Goal: Task Accomplishment & Management: Complete application form

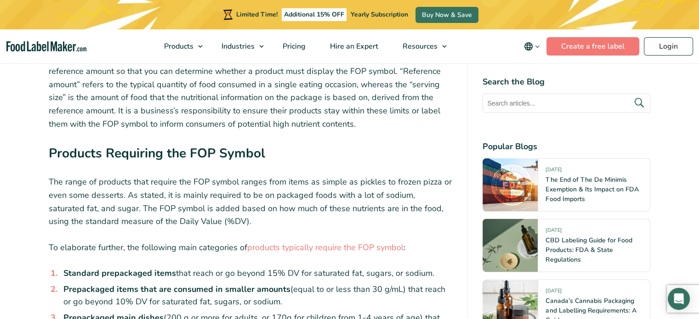
scroll to position [2131, 0]
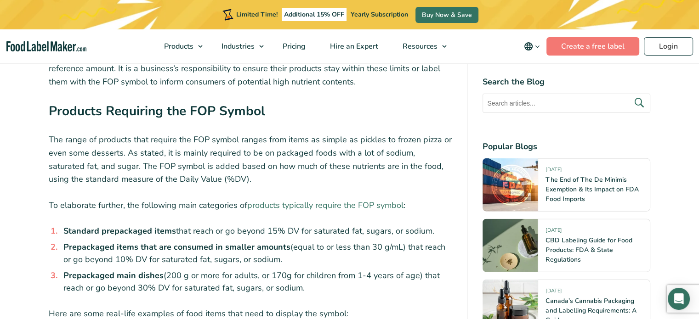
click at [334, 200] on link "products typically require the FOP symbol" at bounding box center [325, 205] width 156 height 11
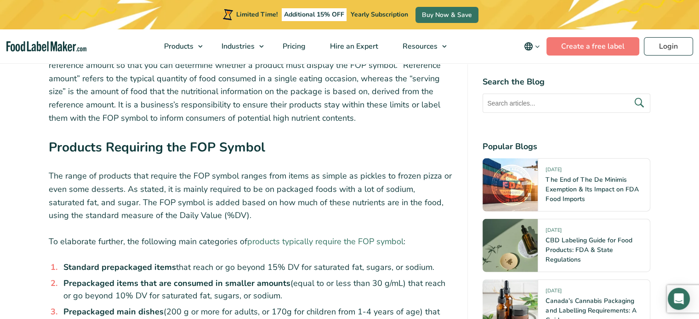
scroll to position [2095, 0]
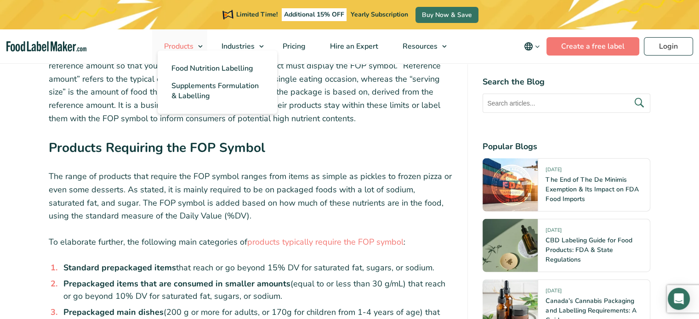
click at [193, 44] on span "Products" at bounding box center [177, 46] width 33 height 10
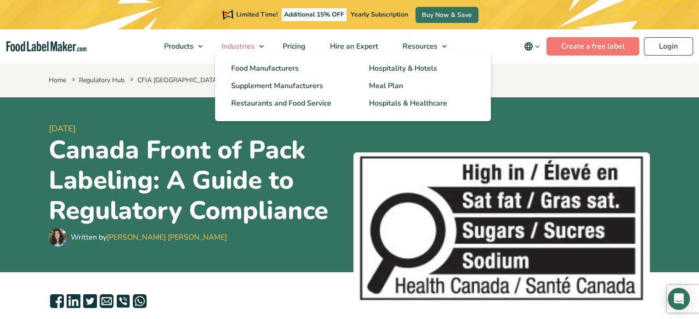
click at [240, 44] on span "Industries" at bounding box center [237, 46] width 37 height 10
click at [237, 44] on span "Industries" at bounding box center [237, 46] width 37 height 10
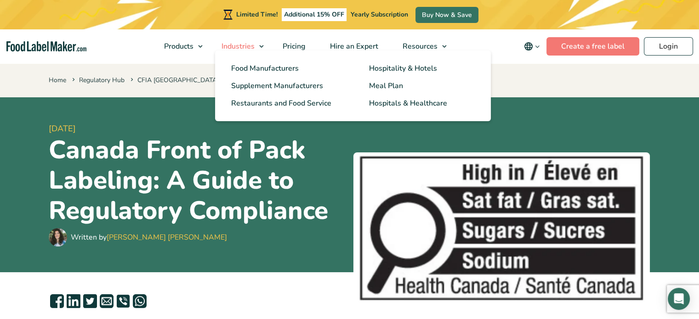
click at [237, 44] on span "Industries" at bounding box center [237, 46] width 37 height 10
click at [267, 65] on span "Food Manufacturers" at bounding box center [264, 68] width 66 height 10
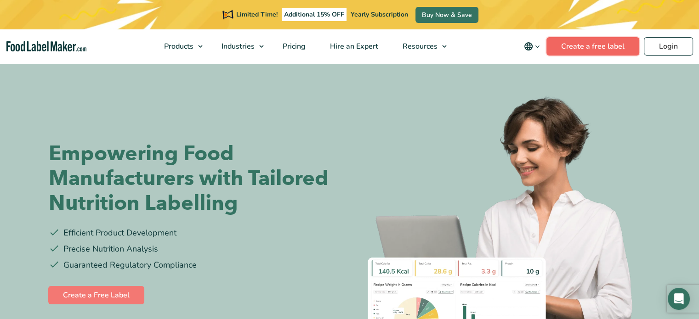
click at [581, 45] on link "Create a free label" at bounding box center [592, 46] width 93 height 18
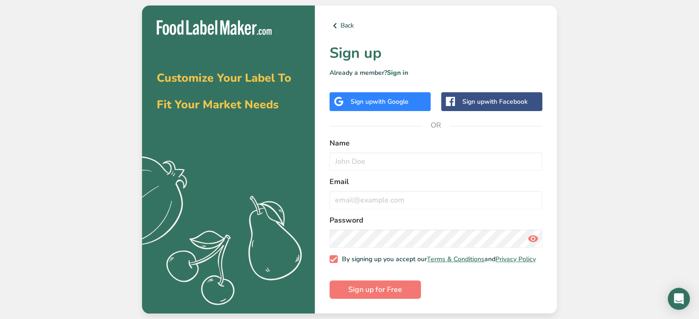
click at [395, 133] on div "Back Sign up Already a member? Sign in Sign up with Google Sign up with Faceboo…" at bounding box center [436, 160] width 242 height 309
click at [397, 155] on input "text" at bounding box center [435, 162] width 213 height 18
type input "Heinrich Stubbe"
click at [391, 196] on input "email" at bounding box center [435, 200] width 213 height 18
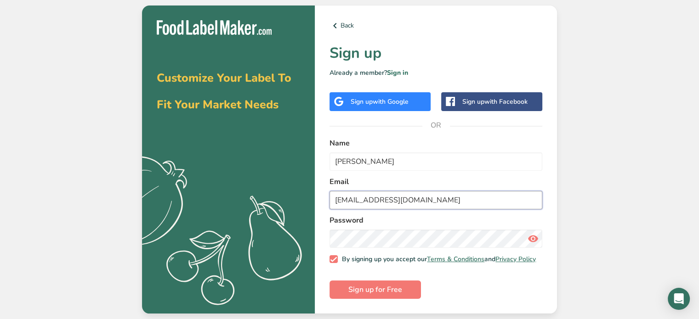
type input "info@stubbechocolatesottawa.com"
click at [375, 291] on span "Sign up for Free" at bounding box center [375, 289] width 54 height 11
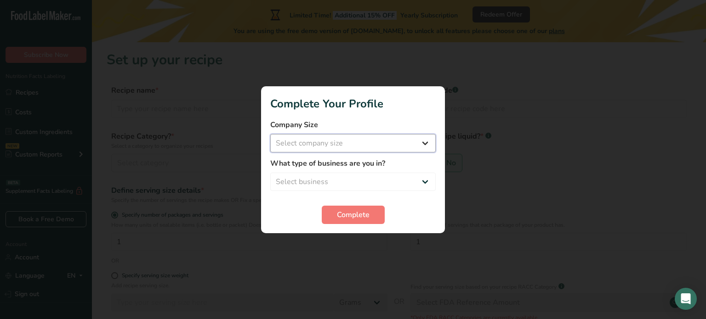
click at [424, 141] on select "Select company size Fewer than 10 Employees 10 to 50 Employees 51 to 500 Employ…" at bounding box center [352, 143] width 165 height 18
select select "1"
click at [270, 134] on select "Select company size Fewer than 10 Employees 10 to 50 Employees 51 to 500 Employ…" at bounding box center [352, 143] width 165 height 18
click at [424, 180] on select "Select business Packaged Food Manufacturer Restaurant & Cafe Bakery Meal Plans …" at bounding box center [352, 182] width 165 height 18
select select "3"
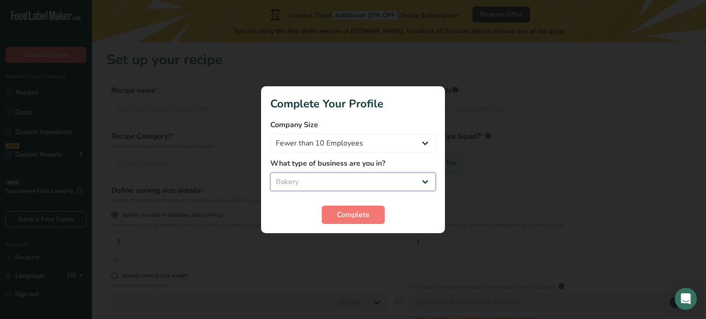
click at [270, 173] on select "Select business Packaged Food Manufacturer Restaurant & Cafe Bakery Meal Plans …" at bounding box center [352, 182] width 165 height 18
click at [358, 212] on span "Complete" at bounding box center [353, 214] width 33 height 11
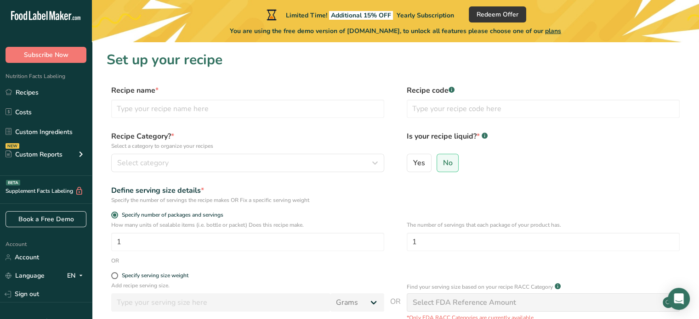
click at [627, 180] on form "Recipe name * Recipe code .a-a{fill:#347362;}.b-a{fill:#fff;} Recipe Category? …" at bounding box center [395, 238] width 577 height 307
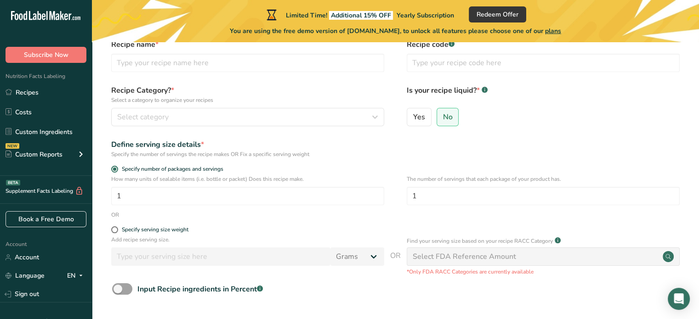
scroll to position [117, 0]
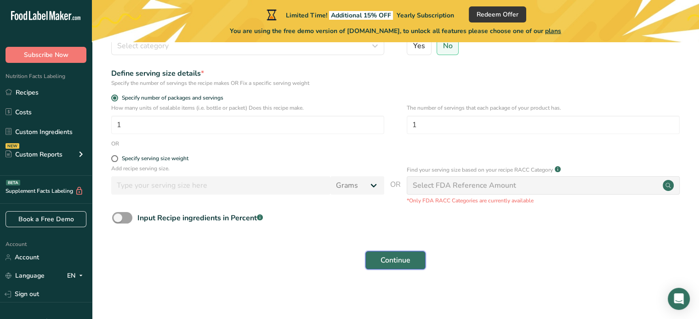
click at [391, 257] on span "Continue" at bounding box center [395, 260] width 30 height 11
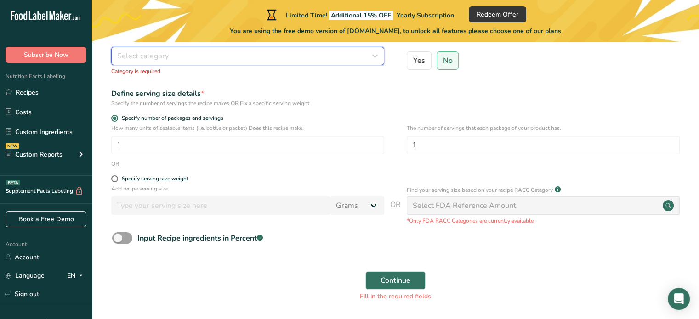
click at [374, 54] on icon "button" at bounding box center [374, 56] width 11 height 17
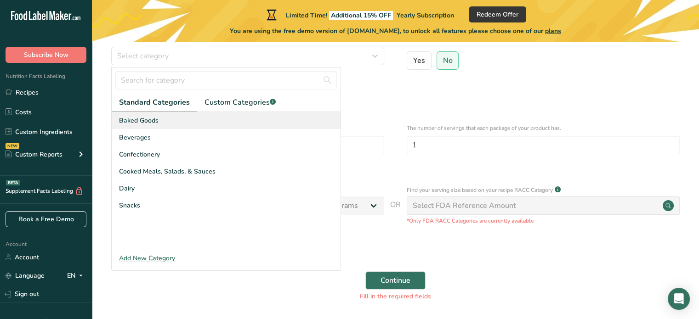
click at [151, 121] on span "Baked Goods" at bounding box center [139, 121] width 40 height 10
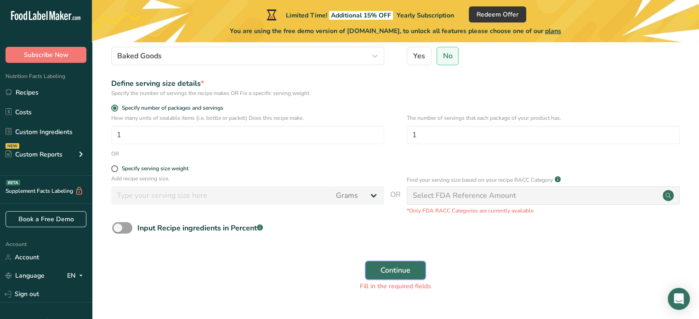
click at [396, 269] on span "Continue" at bounding box center [395, 270] width 30 height 11
click at [621, 193] on div "Select FDA Reference Amount" at bounding box center [543, 195] width 273 height 18
click at [614, 202] on div "Select FDA Reference Amount" at bounding box center [543, 195] width 273 height 18
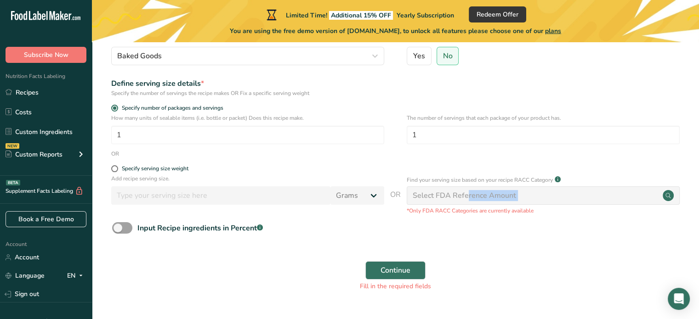
click at [614, 202] on div "Select FDA Reference Amount" at bounding box center [543, 195] width 273 height 18
click at [668, 195] on circle at bounding box center [667, 195] width 11 height 11
click at [542, 176] on p "Find your serving size based on your recipe RACC Category" at bounding box center [480, 180] width 146 height 8
click at [538, 260] on div "Continue Fill in the required fields" at bounding box center [395, 276] width 577 height 41
